Goal: Task Accomplishment & Management: Manage account settings

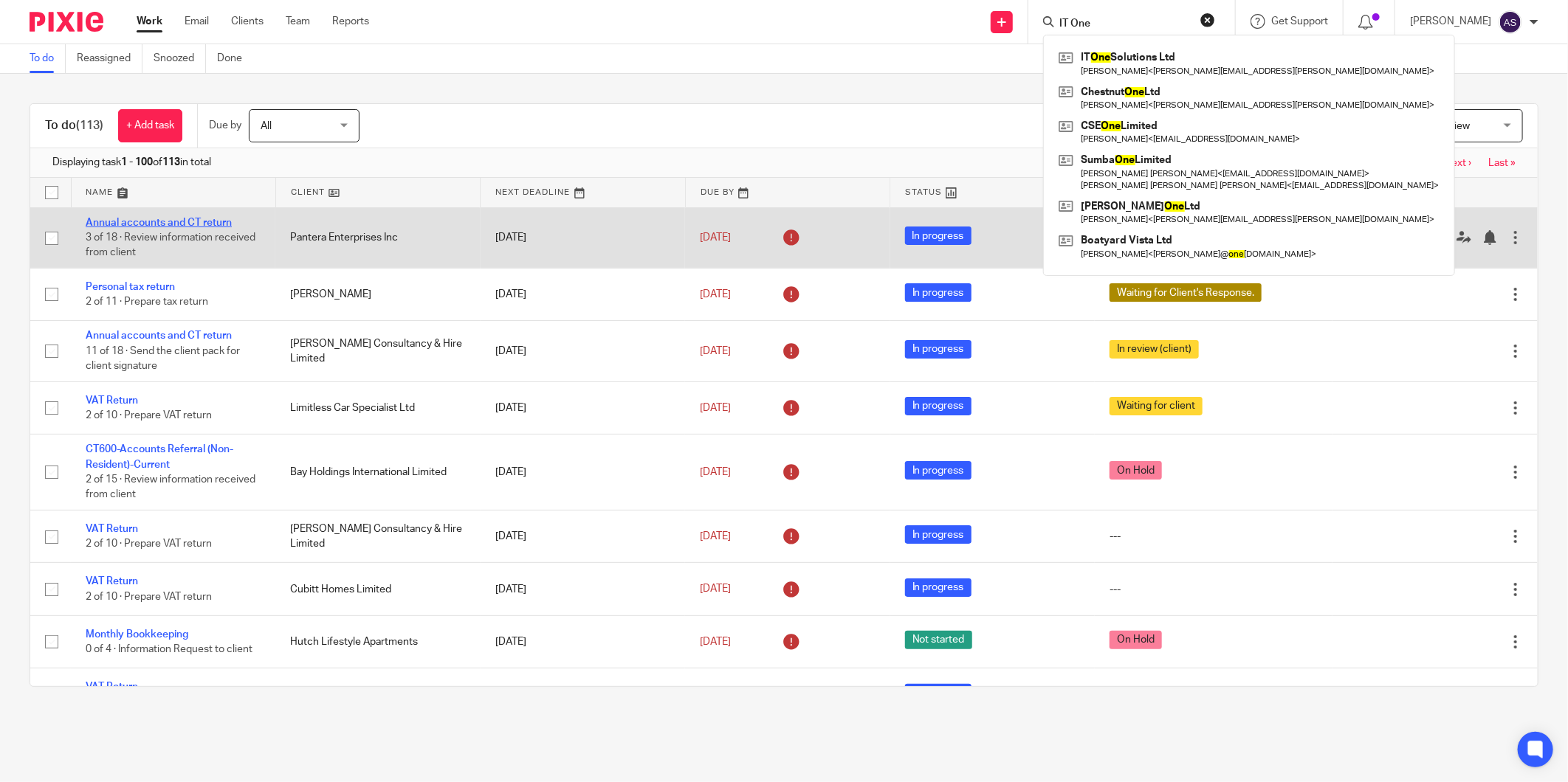
click at [204, 222] on link "Annual accounts and CT return" at bounding box center [158, 223] width 146 height 11
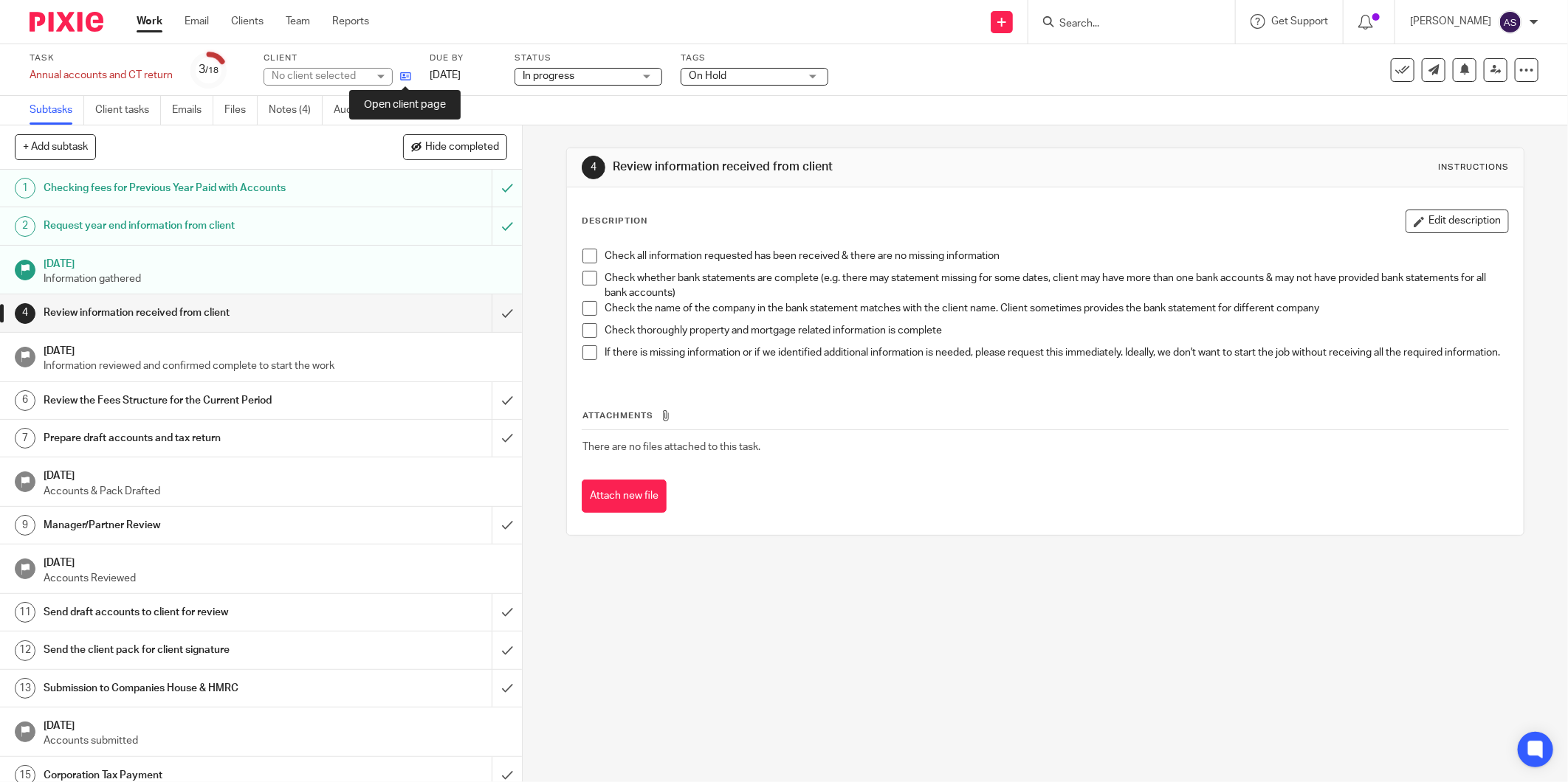
click at [409, 78] on icon at bounding box center [406, 76] width 11 height 11
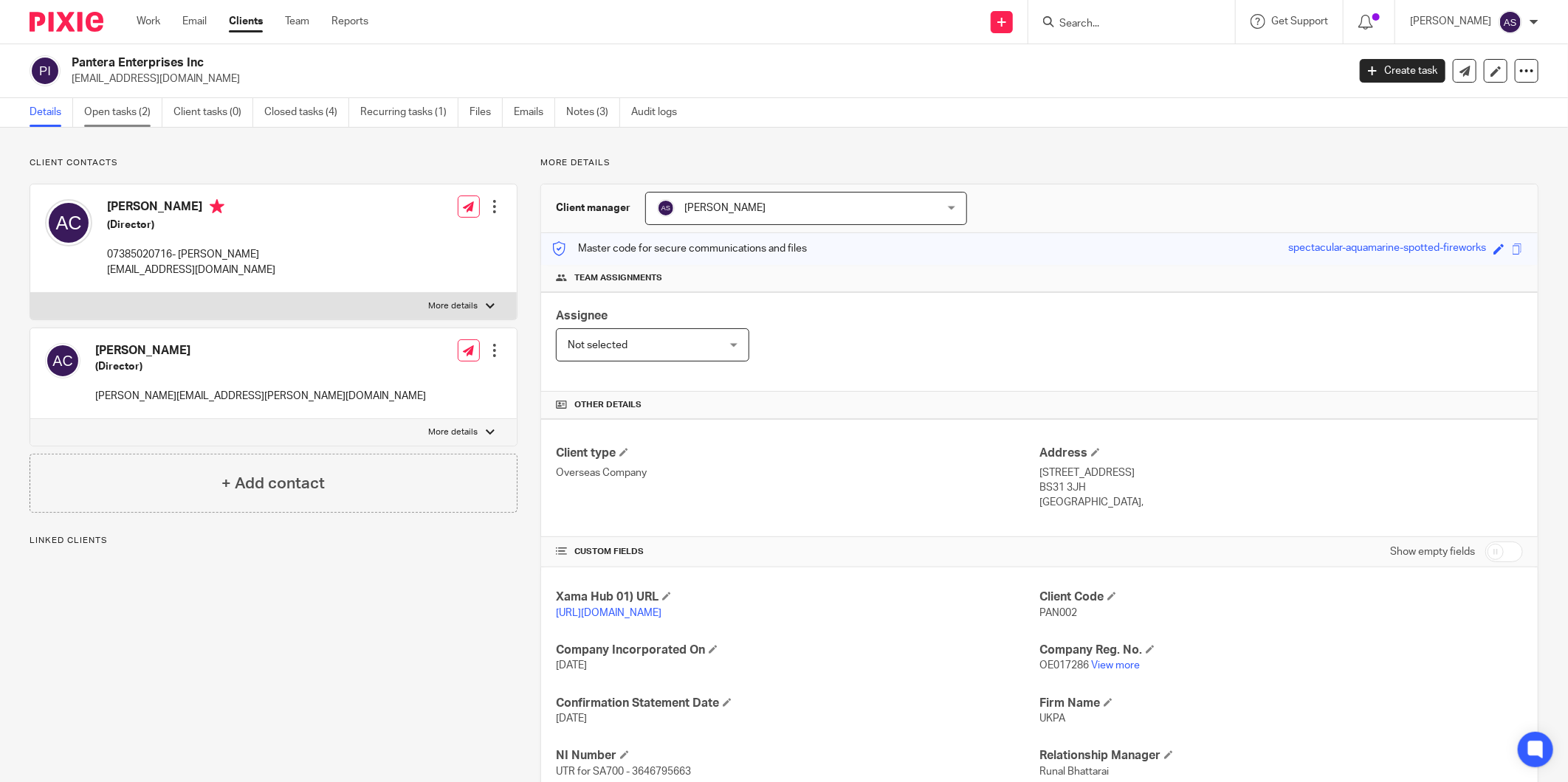
click at [150, 120] on link "Open tasks (2)" at bounding box center [123, 112] width 79 height 29
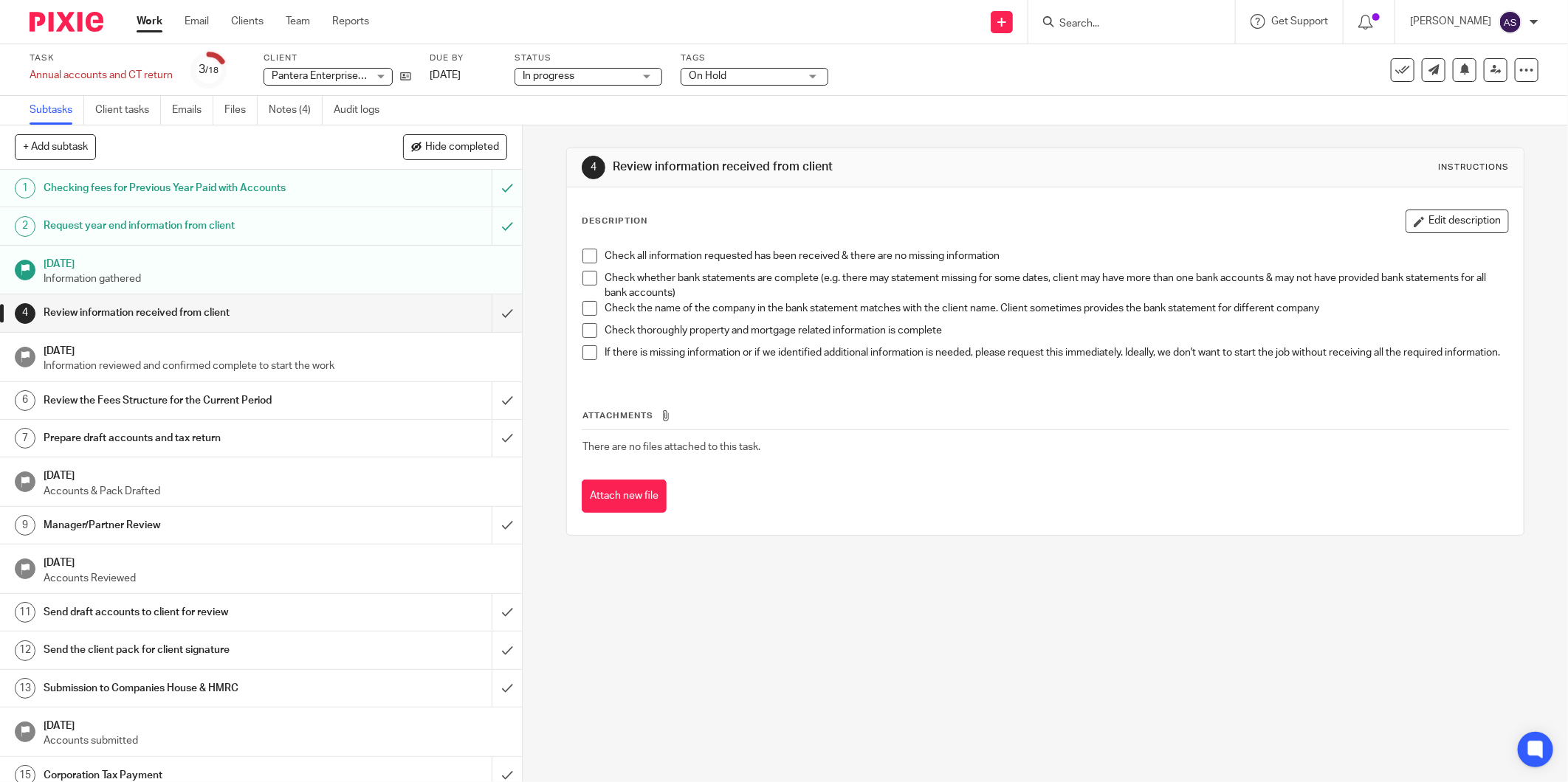
click at [1133, 13] on form at bounding box center [1137, 21] width 157 height 19
click at [1130, 19] on input "Search" at bounding box center [1124, 24] width 133 height 13
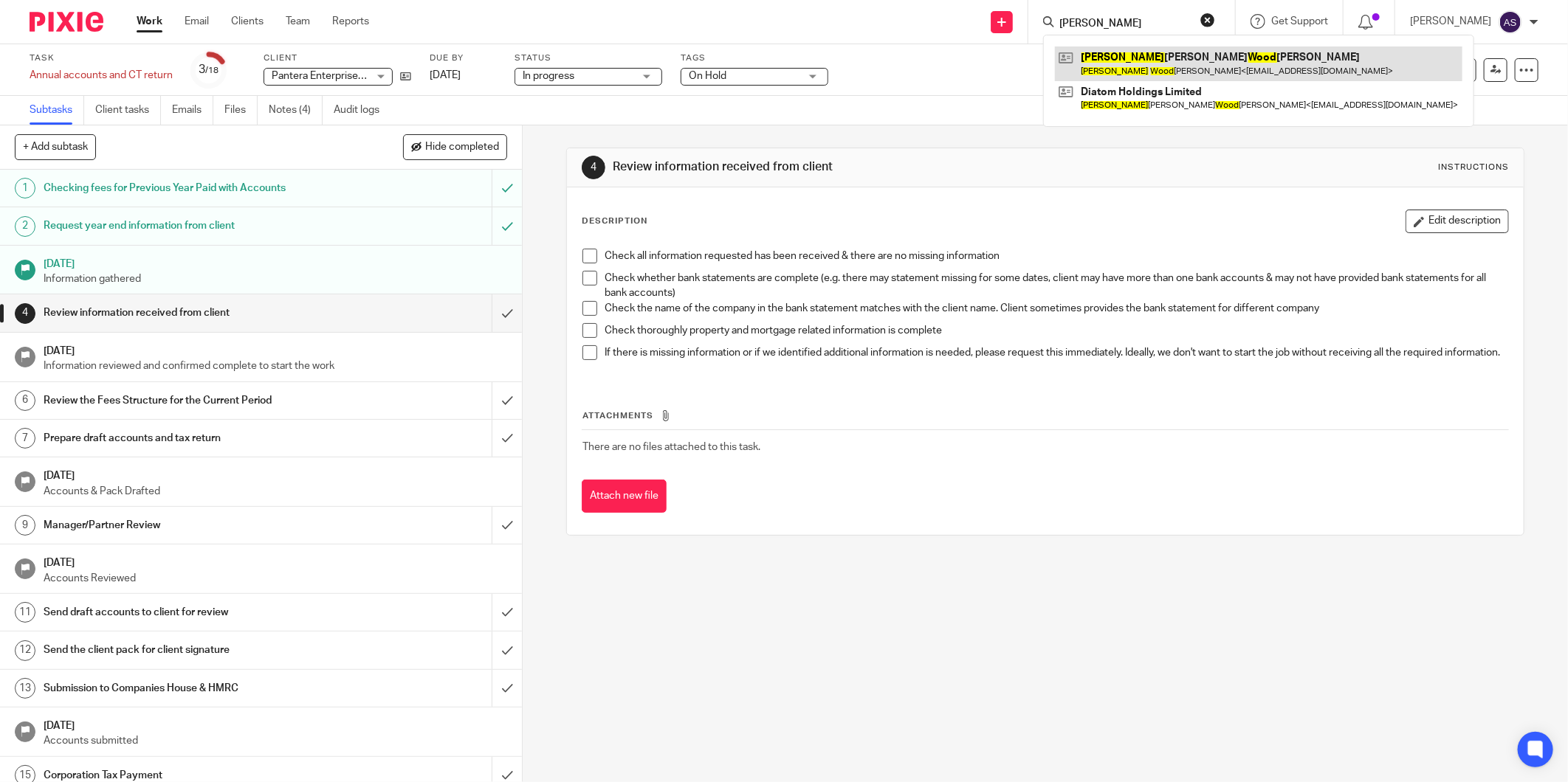
type input "james wood"
click at [1206, 66] on link at bounding box center [1258, 64] width 407 height 34
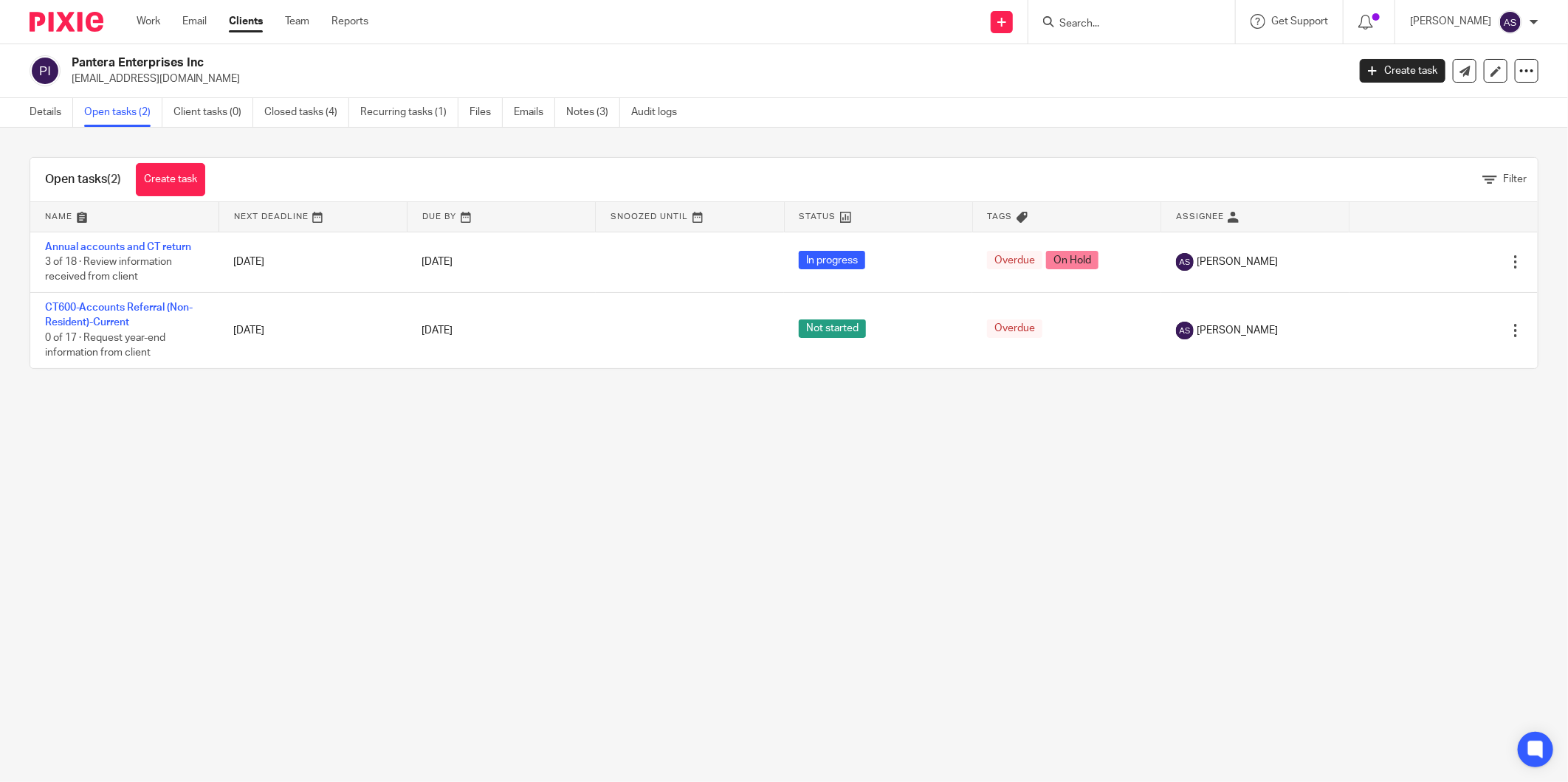
click at [1131, 18] on input "Search" at bounding box center [1124, 24] width 133 height 13
type input "Vital homes de"
click at [1146, 63] on link at bounding box center [1213, 64] width 316 height 34
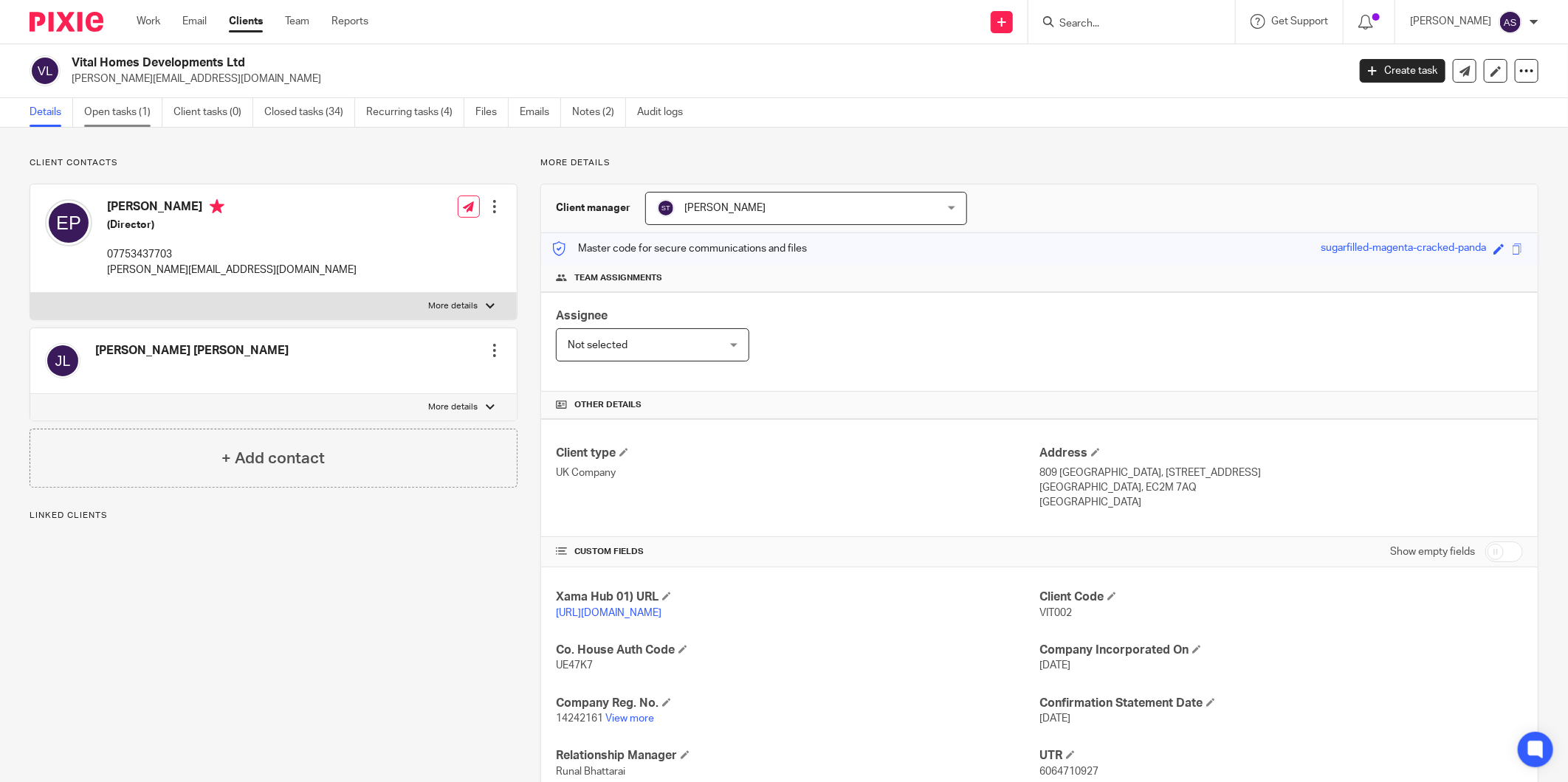
click at [124, 107] on link "Open tasks (1)" at bounding box center [123, 112] width 79 height 29
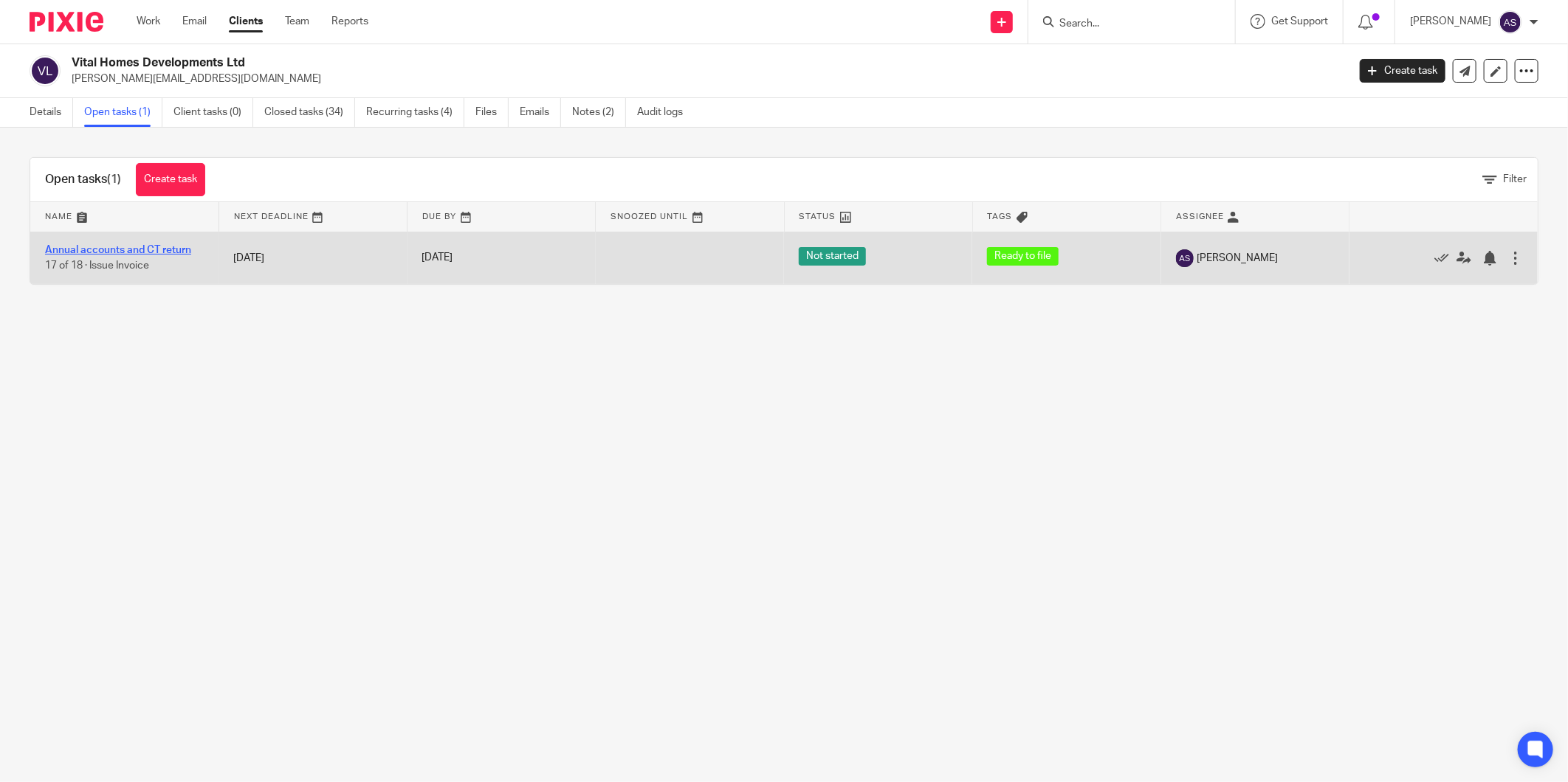
click at [106, 252] on link "Annual accounts and CT return" at bounding box center [118, 250] width 146 height 11
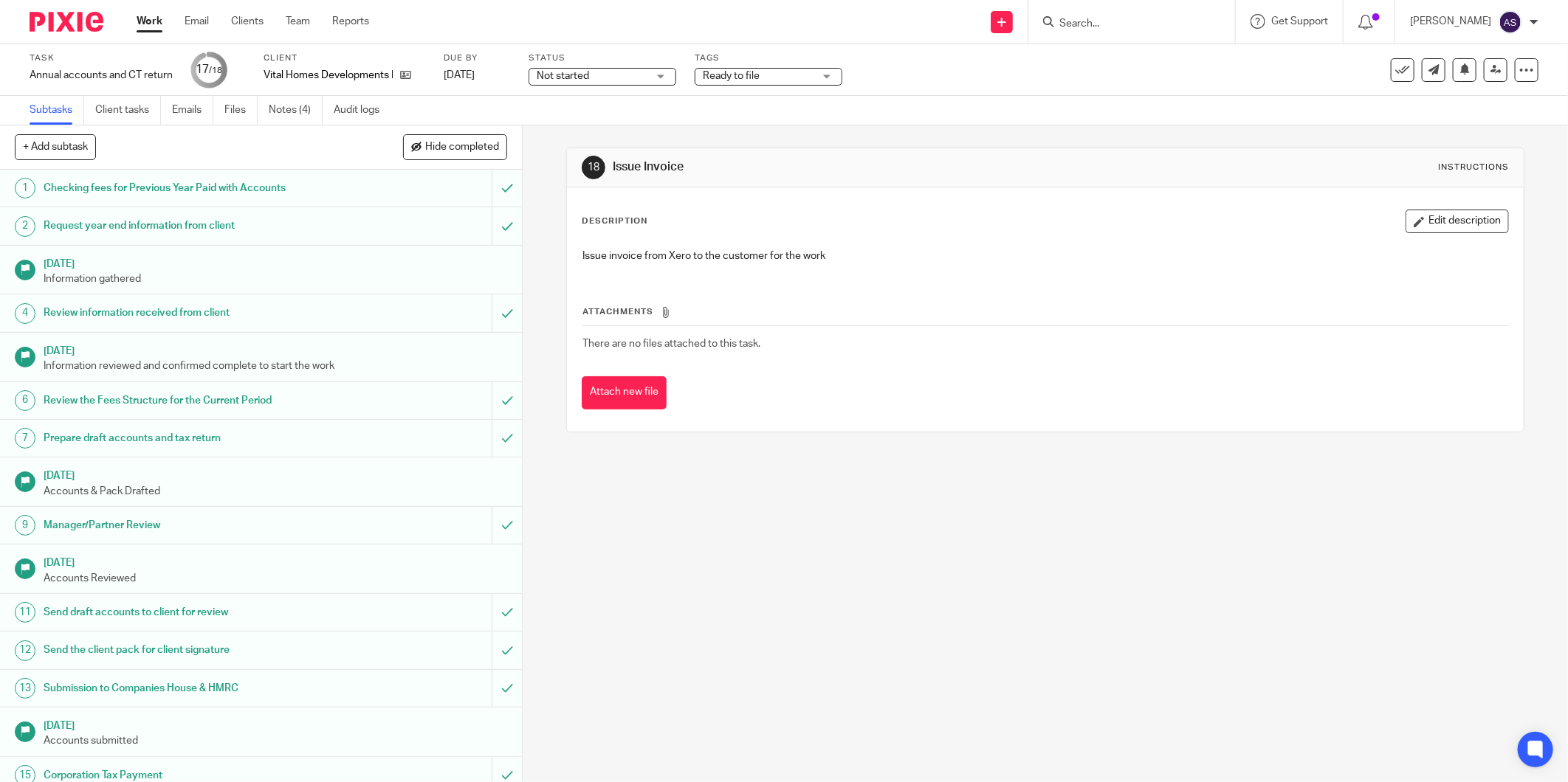
scroll to position [127, 0]
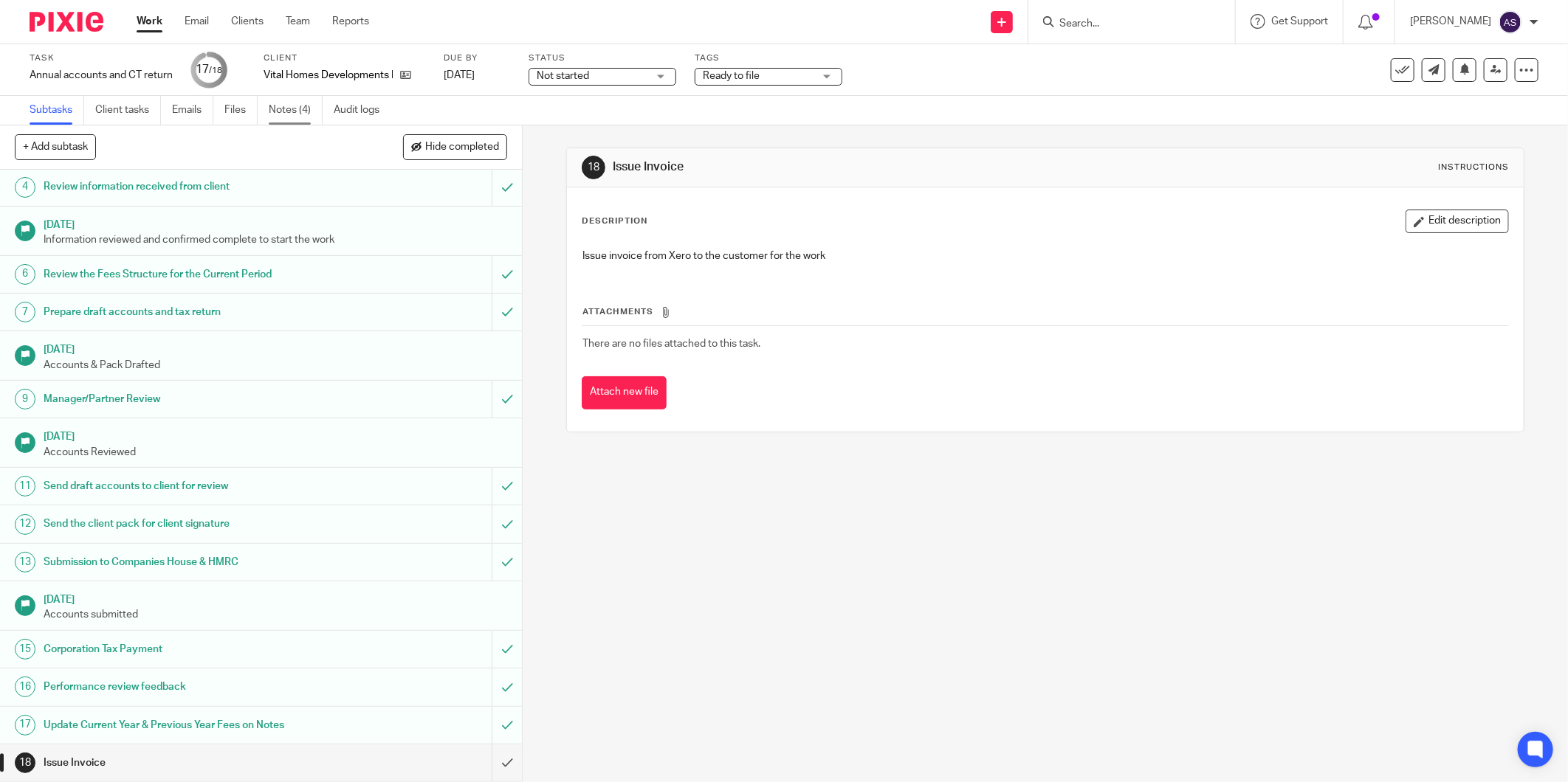
click at [282, 112] on link "Notes (4)" at bounding box center [295, 110] width 54 height 29
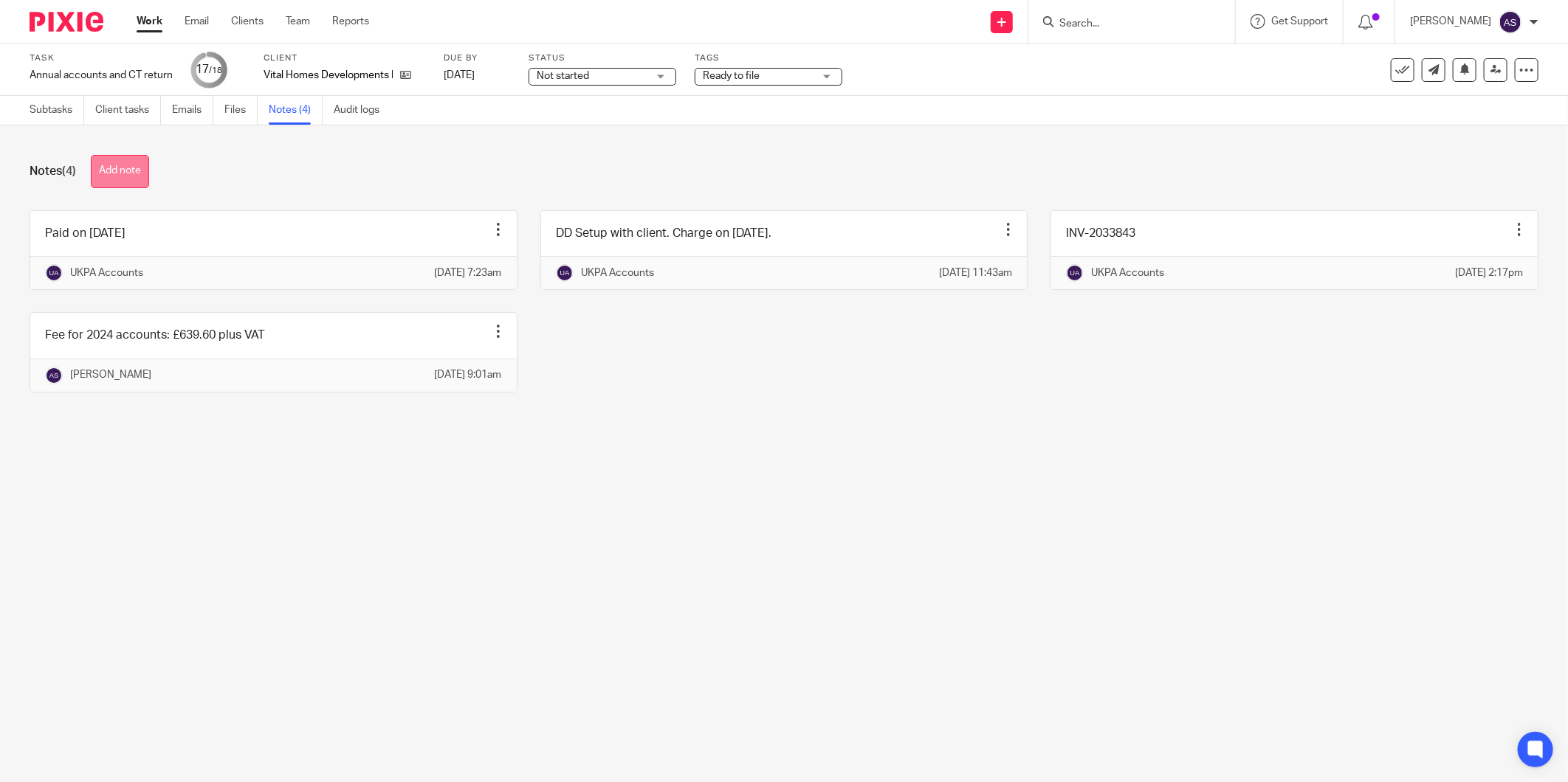
click at [137, 186] on button "Add note" at bounding box center [120, 171] width 58 height 34
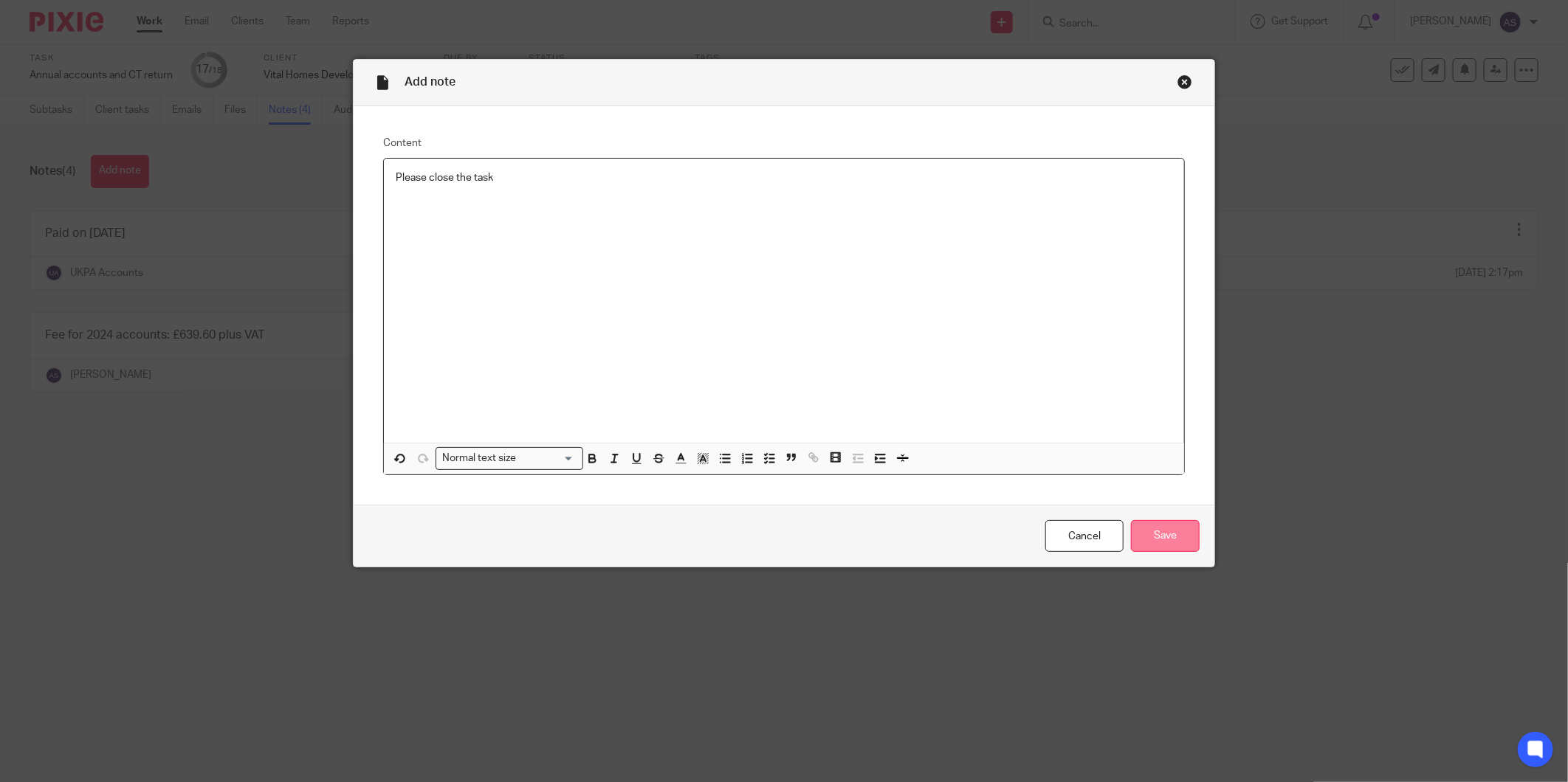
click at [1160, 543] on input "Save" at bounding box center [1165, 536] width 69 height 32
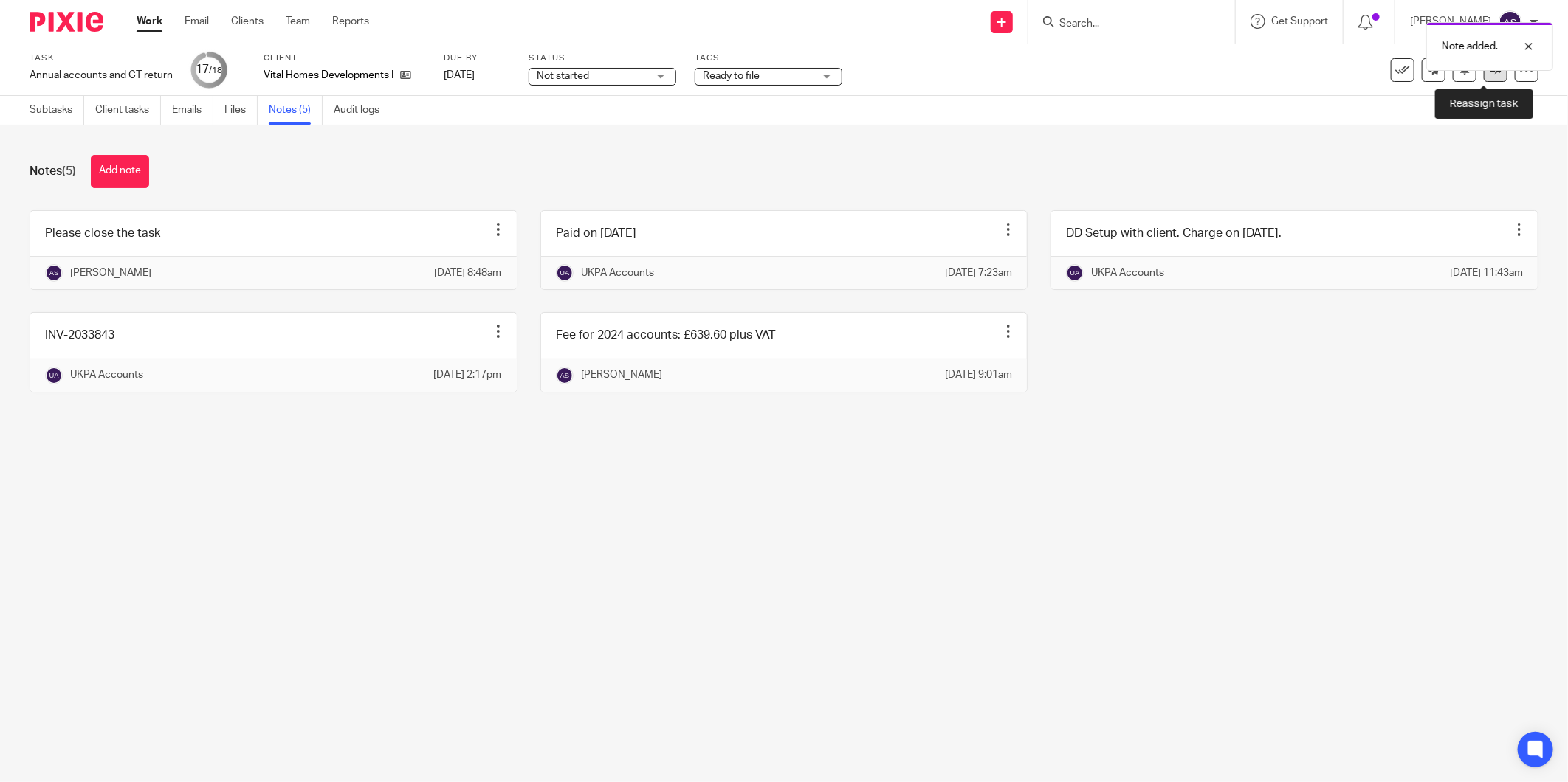
click at [1489, 75] on link at bounding box center [1496, 70] width 24 height 24
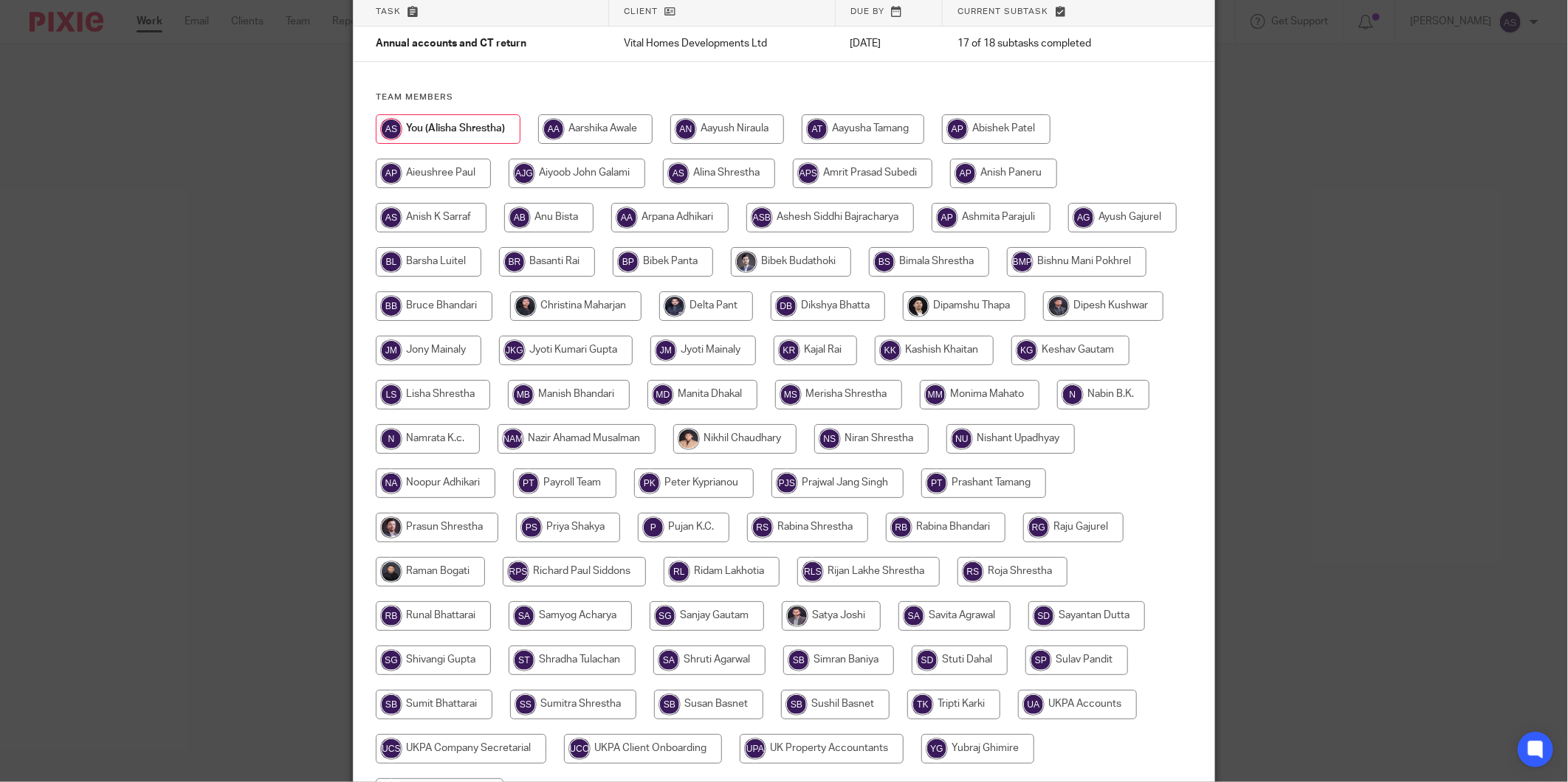
scroll to position [271, 0]
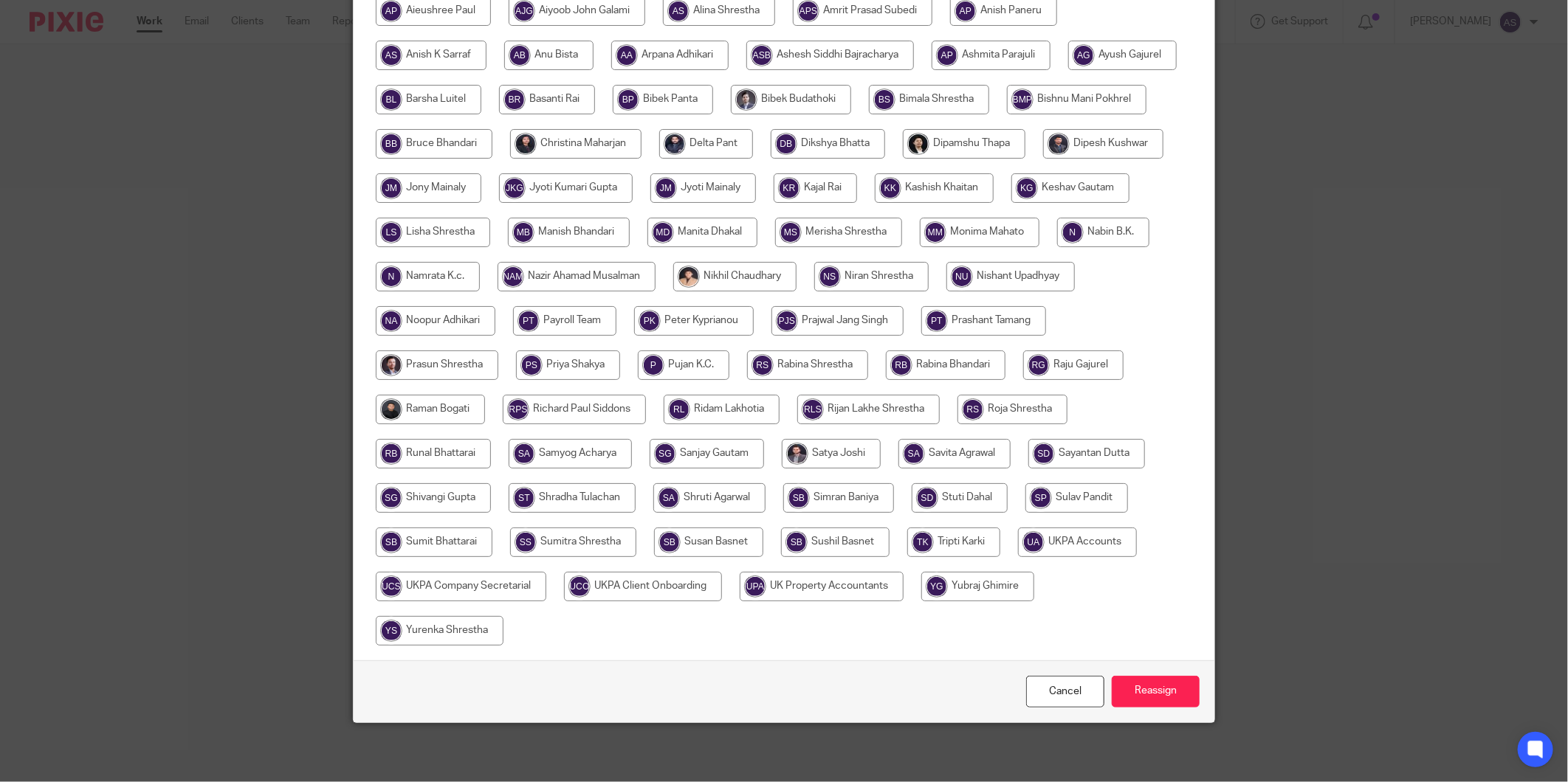
click at [1018, 558] on input "radio" at bounding box center [1077, 542] width 118 height 29
radio input "true"
click at [1180, 692] on input "Reassign" at bounding box center [1155, 692] width 88 height 32
